Goal: Task Accomplishment & Management: Manage account settings

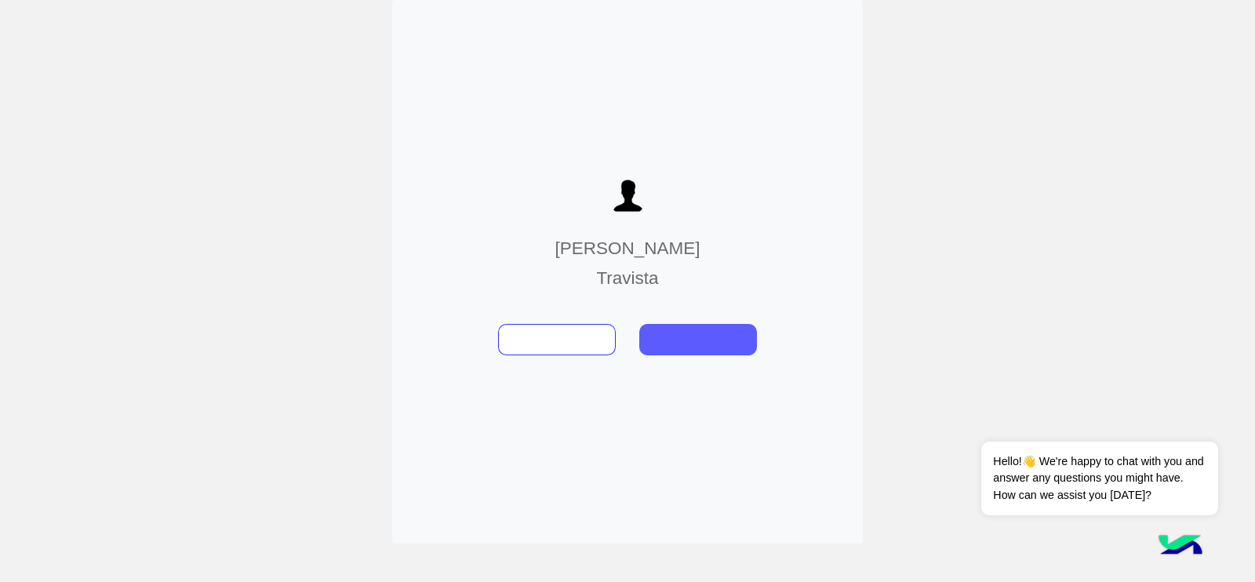
click at [697, 347] on button at bounding box center [698, 339] width 118 height 31
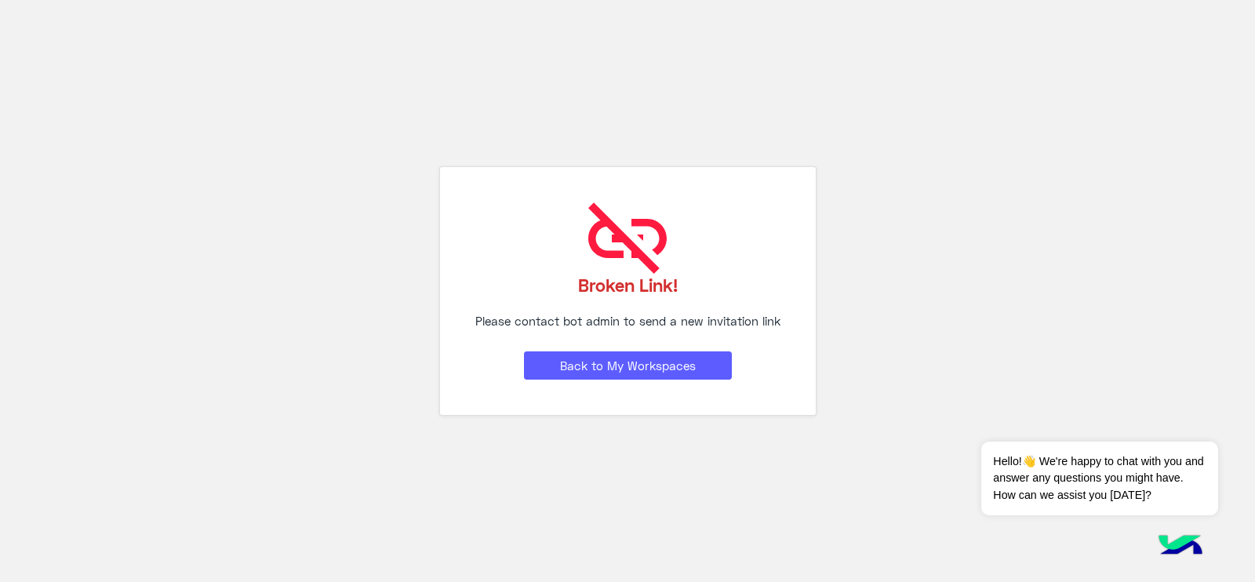
click at [624, 373] on button "Back to My Workspaces" at bounding box center [628, 365] width 208 height 28
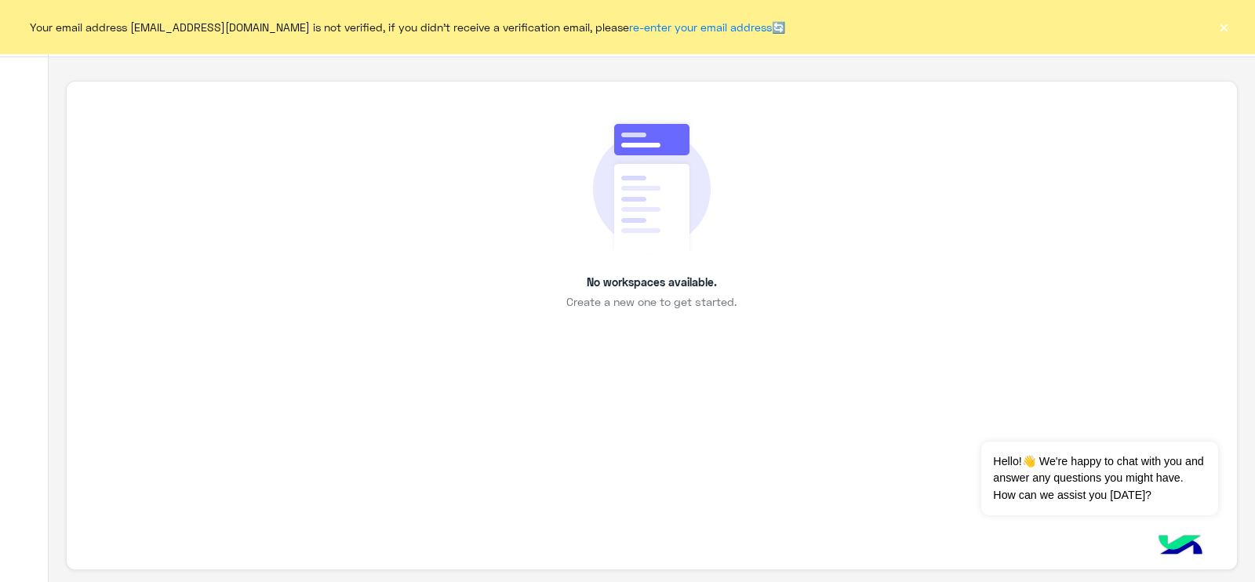
click at [1223, 19] on button "×" at bounding box center [1224, 27] width 16 height 16
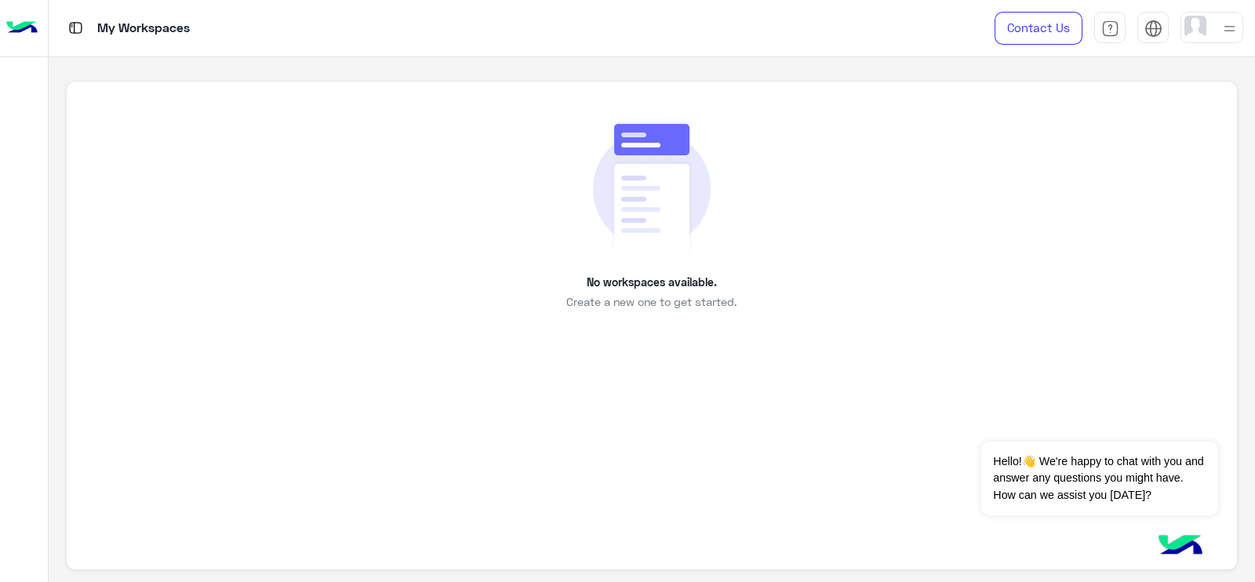
click at [1224, 23] on img at bounding box center [1230, 29] width 20 height 20
click at [1085, 213] on link "Sign Out" at bounding box center [1104, 208] width 44 height 13
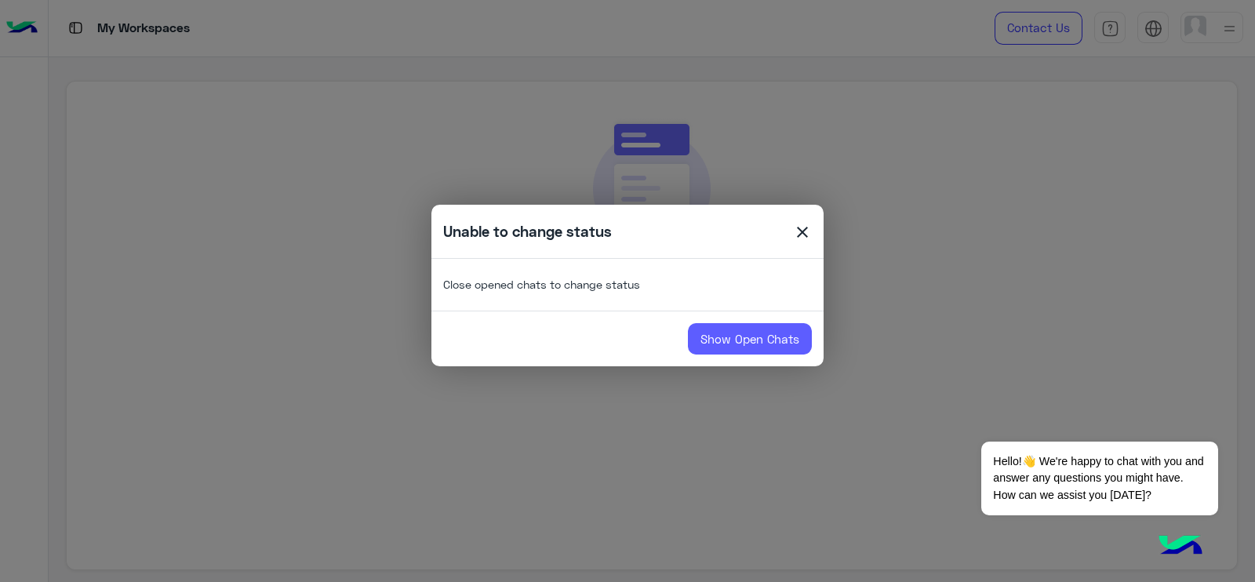
click at [780, 335] on link "Show Open Chats" at bounding box center [750, 338] width 124 height 31
click at [722, 335] on link "Show Open Chats" at bounding box center [750, 338] width 124 height 31
click at [807, 223] on span "close" at bounding box center [802, 235] width 19 height 24
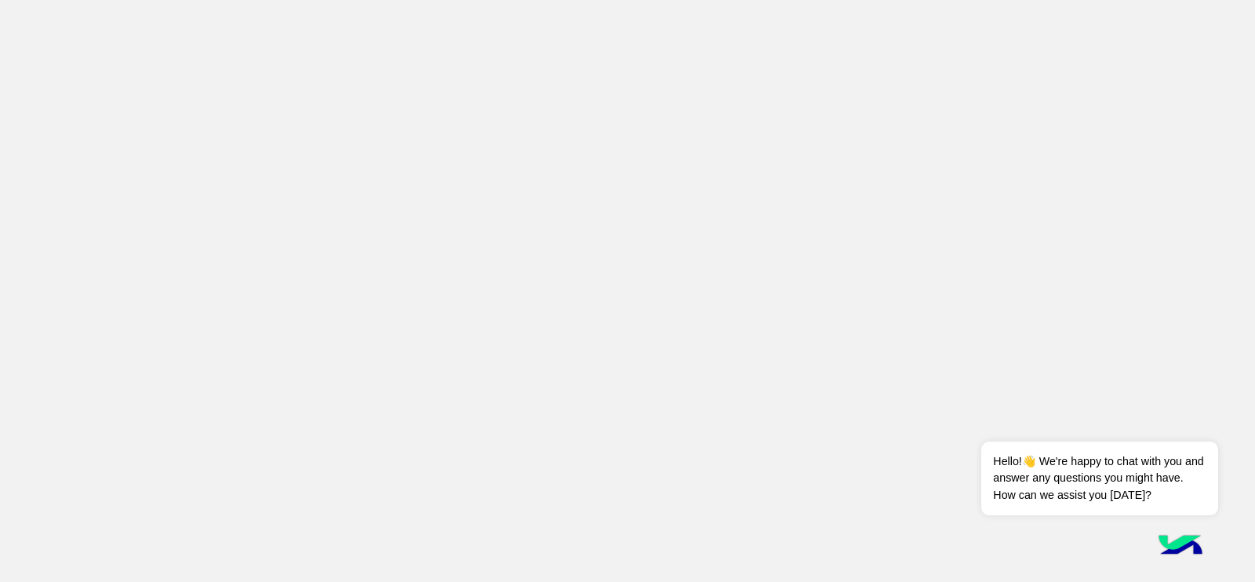
click at [644, 180] on app-root at bounding box center [627, 291] width 1255 height 582
click at [900, 122] on app-root at bounding box center [627, 291] width 1255 height 582
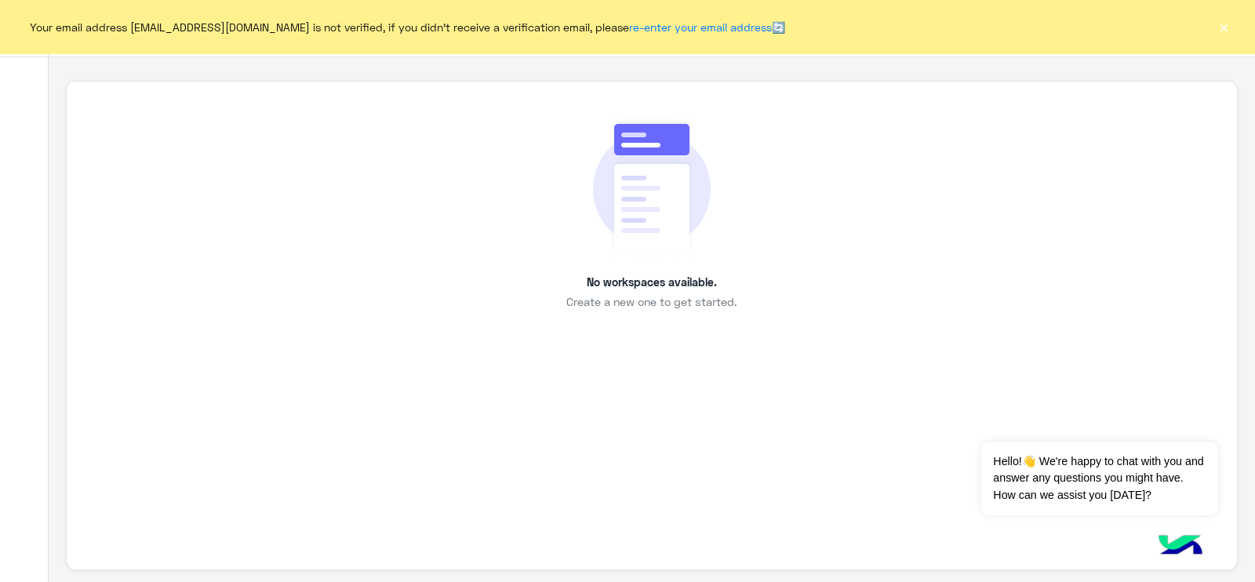
click at [1228, 35] on button "×" at bounding box center [1224, 27] width 16 height 16
